Goal: Task Accomplishment & Management: Complete application form

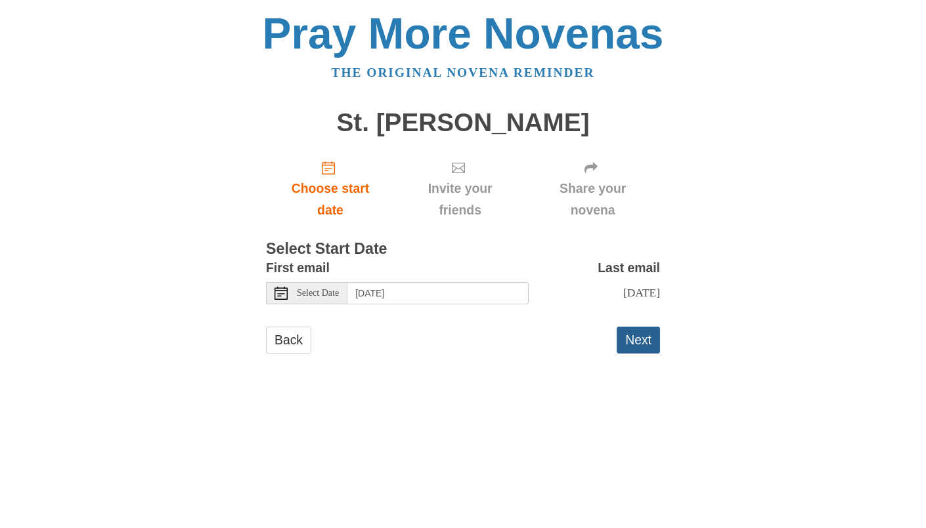
click at [642, 354] on button "Next" at bounding box center [637, 340] width 43 height 27
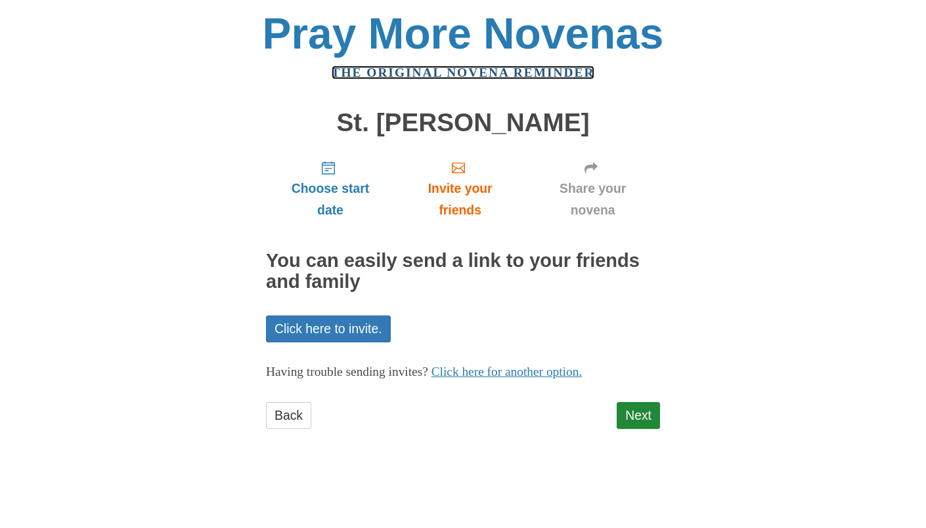
click at [425, 79] on link "The original novena reminder" at bounding box center [463, 73] width 263 height 14
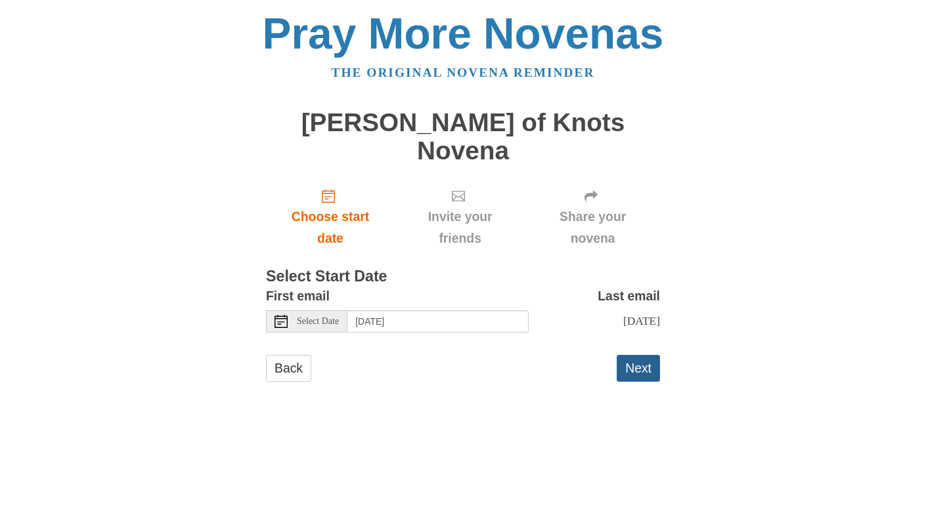
click at [647, 382] on button "Next" at bounding box center [637, 368] width 43 height 27
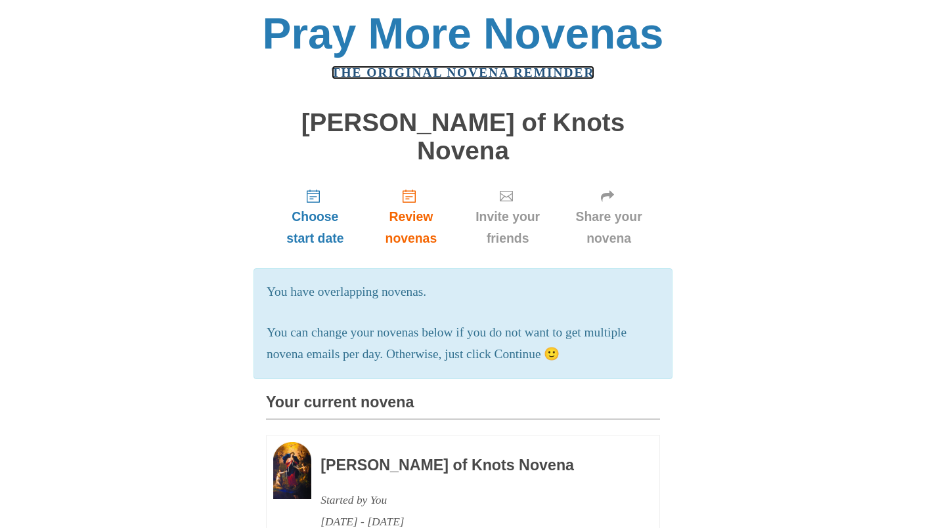
click at [412, 79] on link "The original novena reminder" at bounding box center [463, 73] width 263 height 14
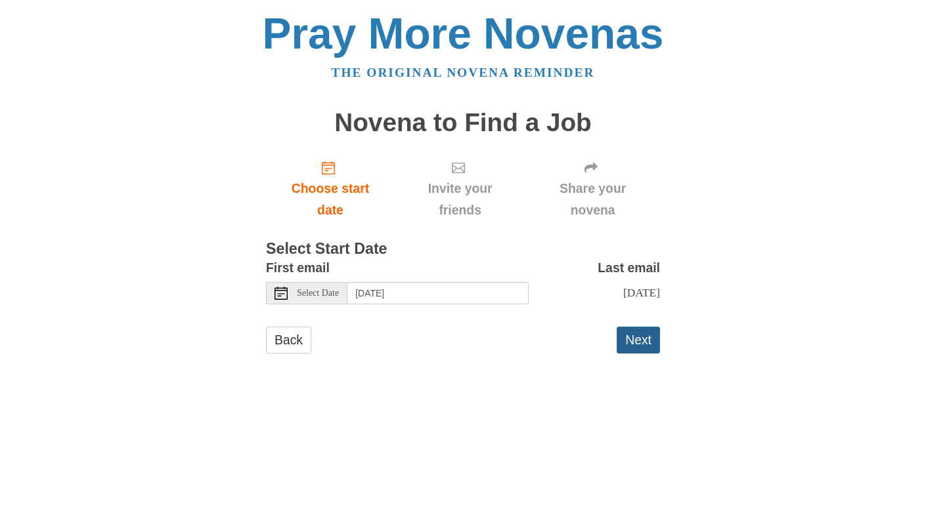
click at [639, 354] on button "Next" at bounding box center [637, 340] width 43 height 27
